Goal: Information Seeking & Learning: Find specific fact

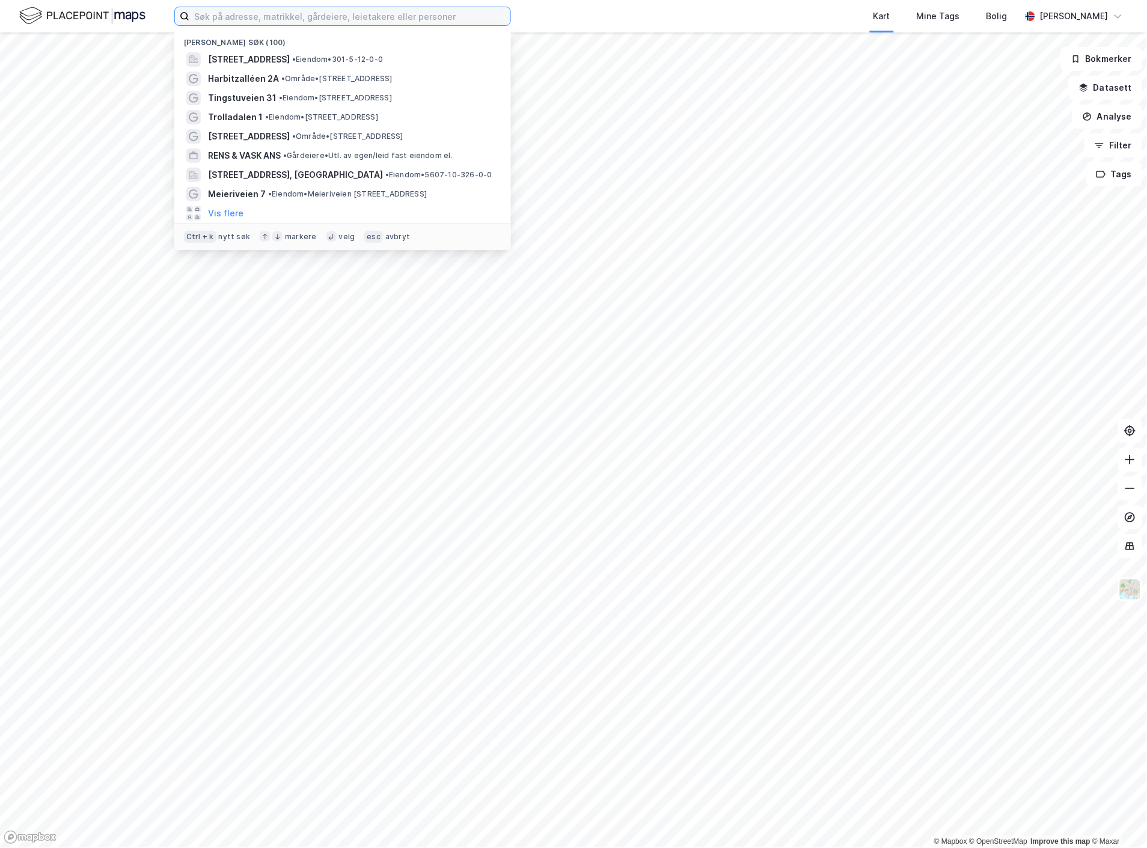
click at [394, 15] on input at bounding box center [349, 16] width 321 height 18
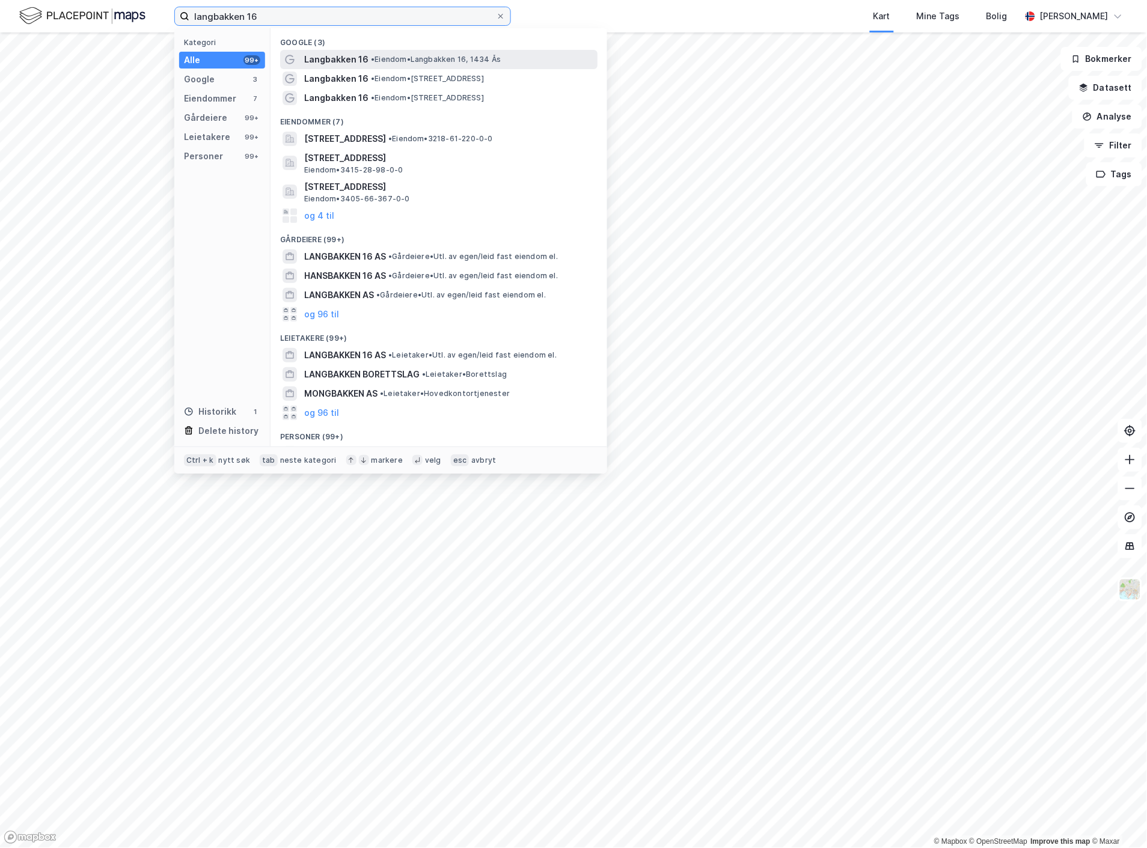
type input "langbakken 16"
click at [393, 58] on span "• Eiendom • [STREET_ADDRESS], 1434 Ås" at bounding box center [436, 60] width 130 height 10
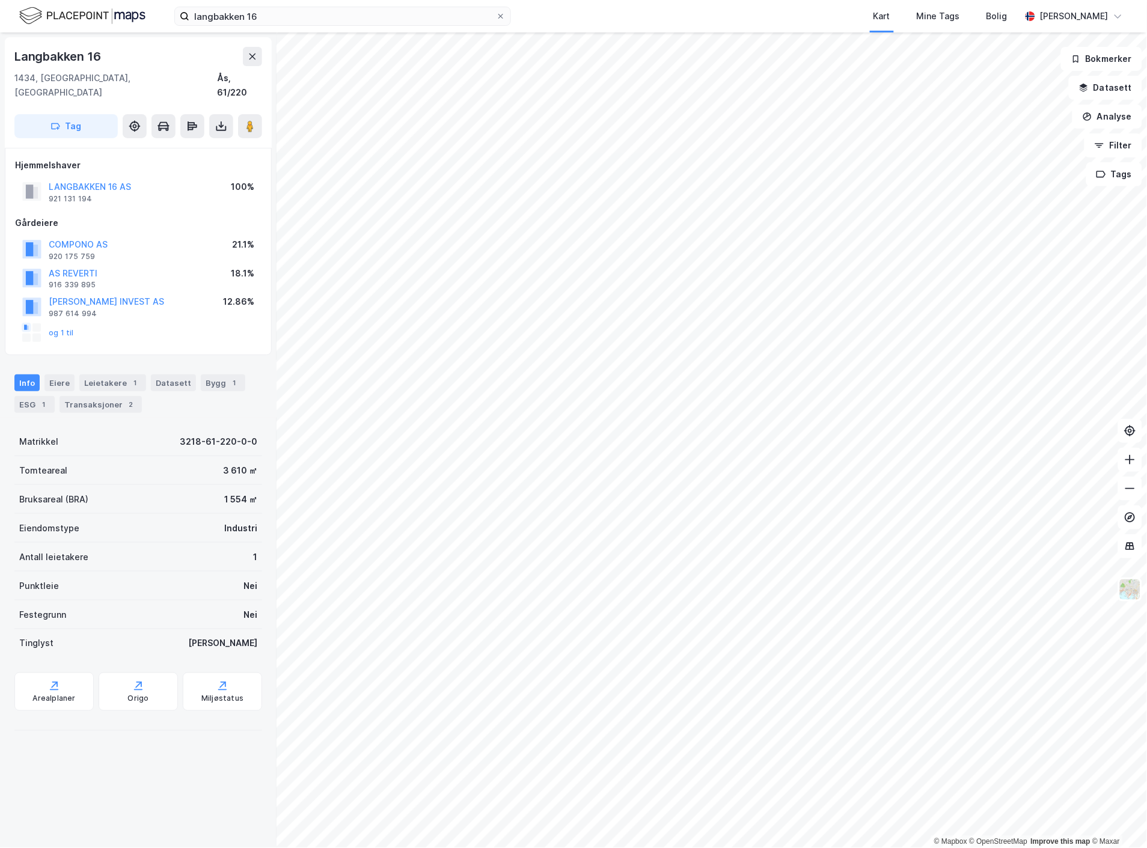
click at [56, 323] on div "og 1 til" at bounding box center [48, 332] width 52 height 19
click at [0, 0] on button "og 1 til" at bounding box center [0, 0] width 0 height 0
